Goal: Task Accomplishment & Management: Manage account settings

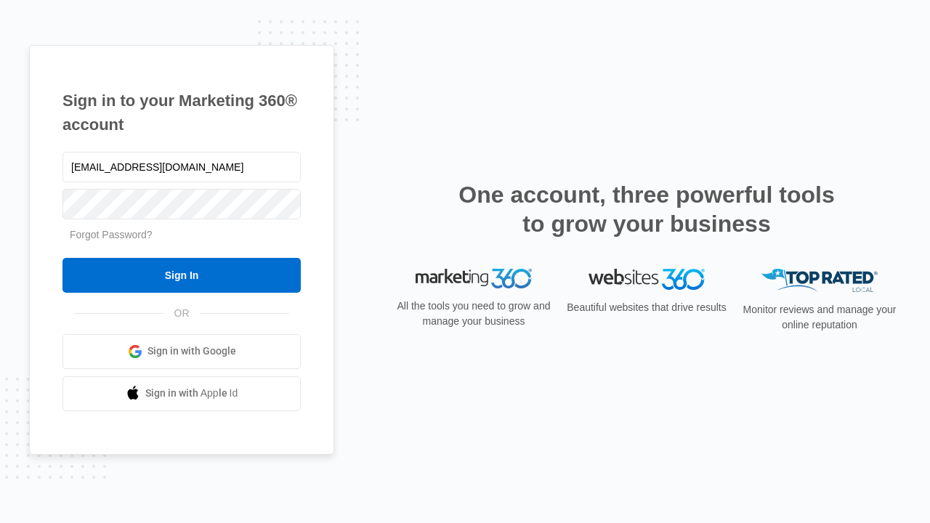
type input "[EMAIL_ADDRESS][DOMAIN_NAME]"
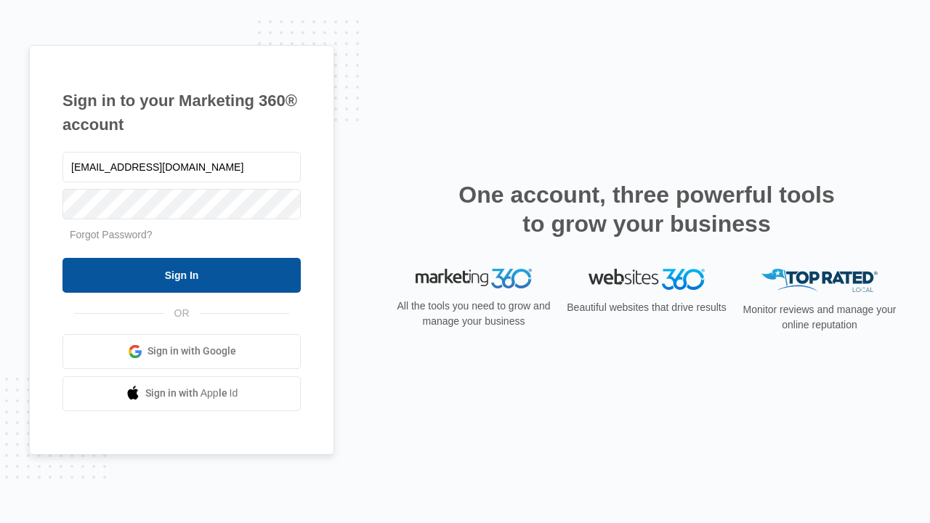
click at [182, 274] on input "Sign In" at bounding box center [181, 275] width 238 height 35
